Goal: Task Accomplishment & Management: Use online tool/utility

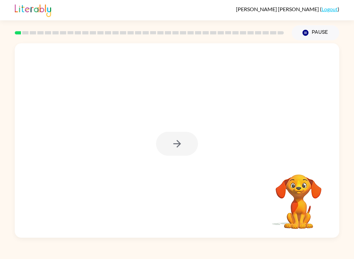
click at [298, 203] on video "Your browser must support playing .mp4 files to use Literably. Please try using…" at bounding box center [299, 197] width 66 height 66
click at [295, 213] on video "Your browser must support playing .mp4 files to use Literably. Please try using…" at bounding box center [299, 197] width 66 height 66
click at [286, 208] on video "Your browser must support playing .mp4 files to use Literably. Please try using…" at bounding box center [299, 197] width 66 height 66
click at [207, 181] on div "Your browser must support playing .mp4 files to use Literably. Please try using…" at bounding box center [177, 140] width 325 height 194
click at [305, 205] on video "Your browser must support playing .mp4 files to use Literably. Please try using…" at bounding box center [299, 197] width 66 height 66
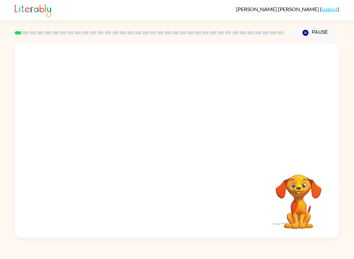
click at [303, 207] on video "Your browser must support playing .mp4 files to use Literably. Please try using…" at bounding box center [299, 197] width 66 height 66
click at [194, 141] on div at bounding box center [177, 144] width 42 height 24
click at [193, 141] on div at bounding box center [177, 144] width 42 height 24
click at [198, 143] on div at bounding box center [177, 140] width 325 height 194
click at [170, 141] on button "button" at bounding box center [177, 144] width 42 height 24
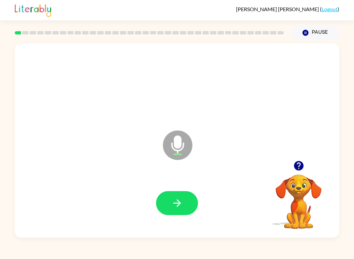
click at [175, 209] on icon "button" at bounding box center [176, 202] width 11 height 11
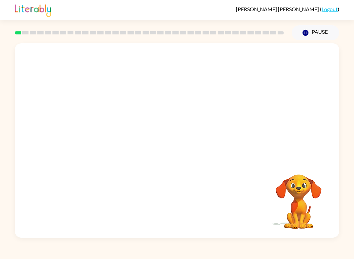
click at [332, 100] on div at bounding box center [177, 101] width 325 height 117
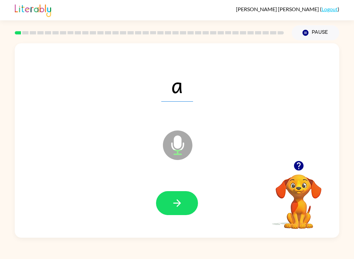
click at [187, 206] on button "button" at bounding box center [177, 203] width 42 height 24
click at [181, 203] on icon "button" at bounding box center [176, 202] width 11 height 11
click at [177, 202] on icon "button" at bounding box center [176, 202] width 11 height 11
click at [183, 208] on button "button" at bounding box center [177, 203] width 42 height 24
click at [187, 203] on button "button" at bounding box center [177, 203] width 42 height 24
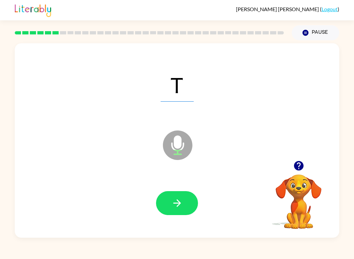
click at [185, 201] on button "button" at bounding box center [177, 203] width 42 height 24
click at [188, 207] on button "button" at bounding box center [177, 203] width 42 height 24
click at [187, 203] on button "button" at bounding box center [177, 203] width 42 height 24
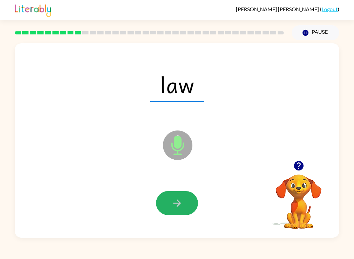
click at [178, 208] on icon "button" at bounding box center [176, 202] width 11 height 11
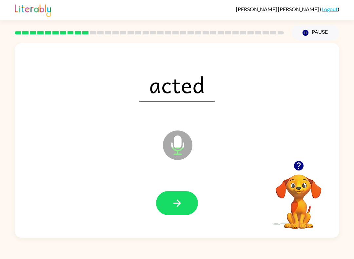
click at [179, 208] on icon "button" at bounding box center [176, 202] width 11 height 11
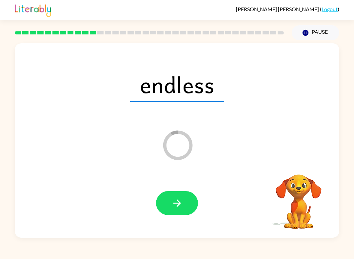
click at [169, 213] on button "button" at bounding box center [177, 203] width 42 height 24
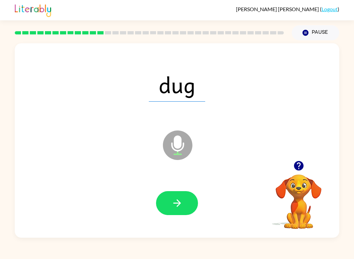
click at [162, 197] on button "button" at bounding box center [177, 203] width 42 height 24
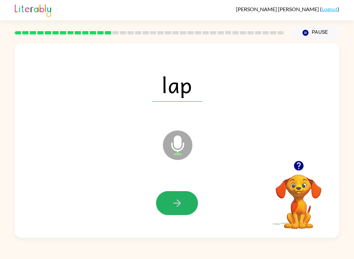
click at [173, 203] on icon "button" at bounding box center [177, 203] width 8 height 8
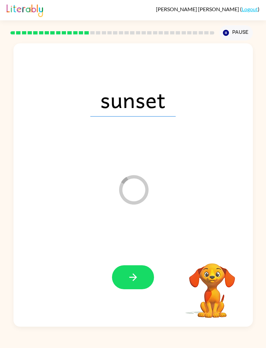
click at [128, 259] on icon "button" at bounding box center [132, 276] width 11 height 11
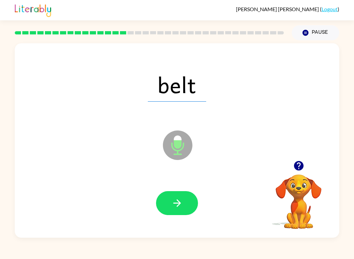
click at [185, 207] on button "button" at bounding box center [177, 203] width 42 height 24
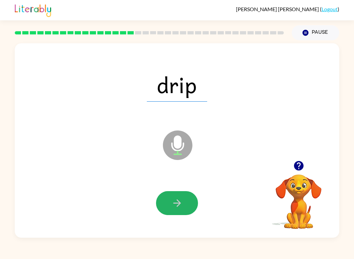
click at [187, 204] on button "button" at bounding box center [177, 203] width 42 height 24
click at [183, 206] on button "button" at bounding box center [177, 203] width 42 height 24
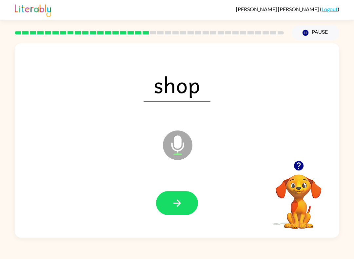
click at [178, 205] on icon "button" at bounding box center [177, 203] width 8 height 8
click at [194, 205] on button "button" at bounding box center [177, 203] width 42 height 24
click at [179, 206] on icon "button" at bounding box center [177, 203] width 8 height 8
click at [192, 201] on button "button" at bounding box center [177, 203] width 42 height 24
click at [193, 206] on button "button" at bounding box center [177, 203] width 42 height 24
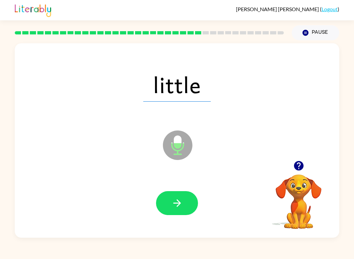
click at [186, 202] on button "button" at bounding box center [177, 203] width 42 height 24
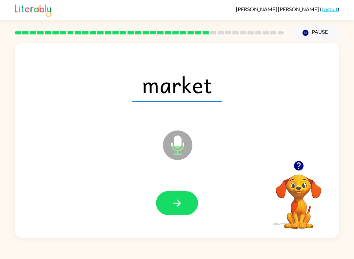
click at [186, 200] on button "button" at bounding box center [177, 203] width 42 height 24
click at [186, 198] on button "button" at bounding box center [177, 203] width 42 height 24
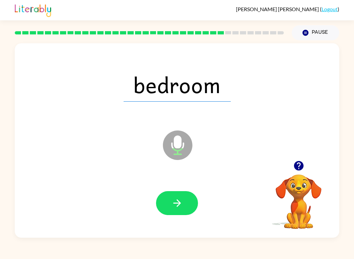
click at [186, 211] on button "button" at bounding box center [177, 203] width 42 height 24
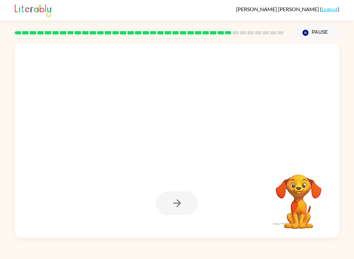
click at [245, 29] on div at bounding box center [149, 32] width 277 height 23
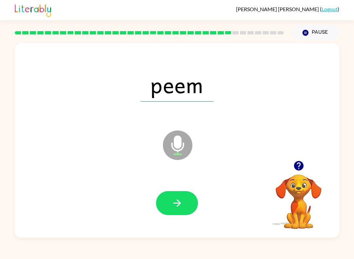
click at [176, 206] on icon "button" at bounding box center [176, 202] width 11 height 11
click at [178, 201] on icon "button" at bounding box center [177, 203] width 8 height 8
click at [187, 206] on button "button" at bounding box center [177, 203] width 42 height 24
click at [187, 204] on button "button" at bounding box center [177, 203] width 42 height 24
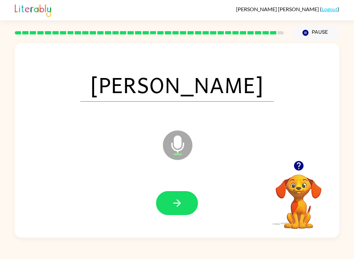
click at [190, 206] on button "button" at bounding box center [177, 203] width 42 height 24
